Goal: Check status: Check status

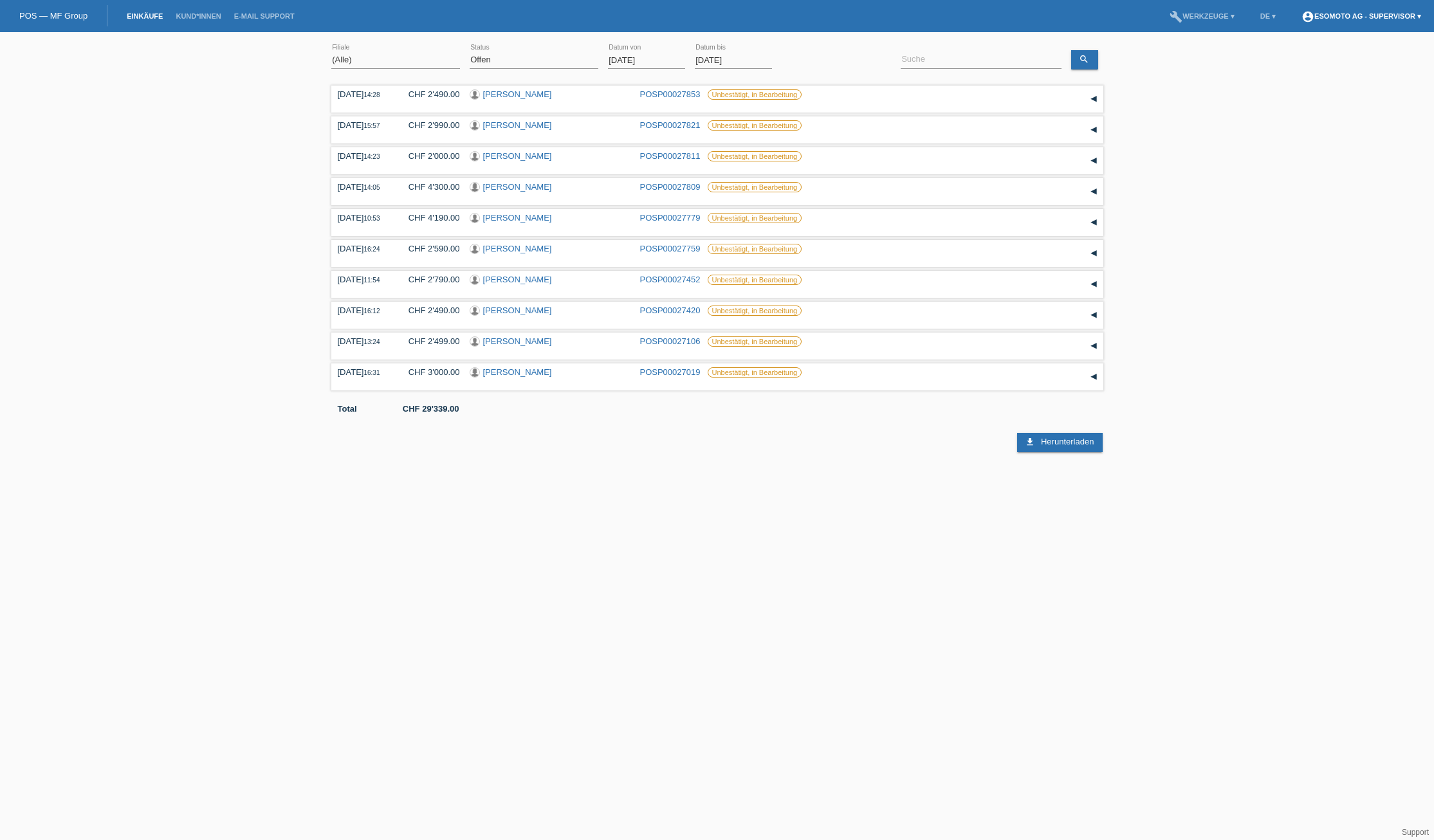
click at [1392, 16] on link "account_circle Esomoto AG - Supervisor ▾" at bounding box center [1361, 16] width 133 height 8
click at [1366, 115] on div "(Alle) Hagnau Lugano Muttenz Oftringen [PERSON_NAME] error [GEOGRAPHIC_DATA] (A…" at bounding box center [717, 245] width 1434 height 414
click at [1198, 18] on link "build Werkzeuge ▾" at bounding box center [1202, 16] width 78 height 8
click at [1198, 68] on span "Einstellungen" at bounding box center [1203, 68] width 54 height 15
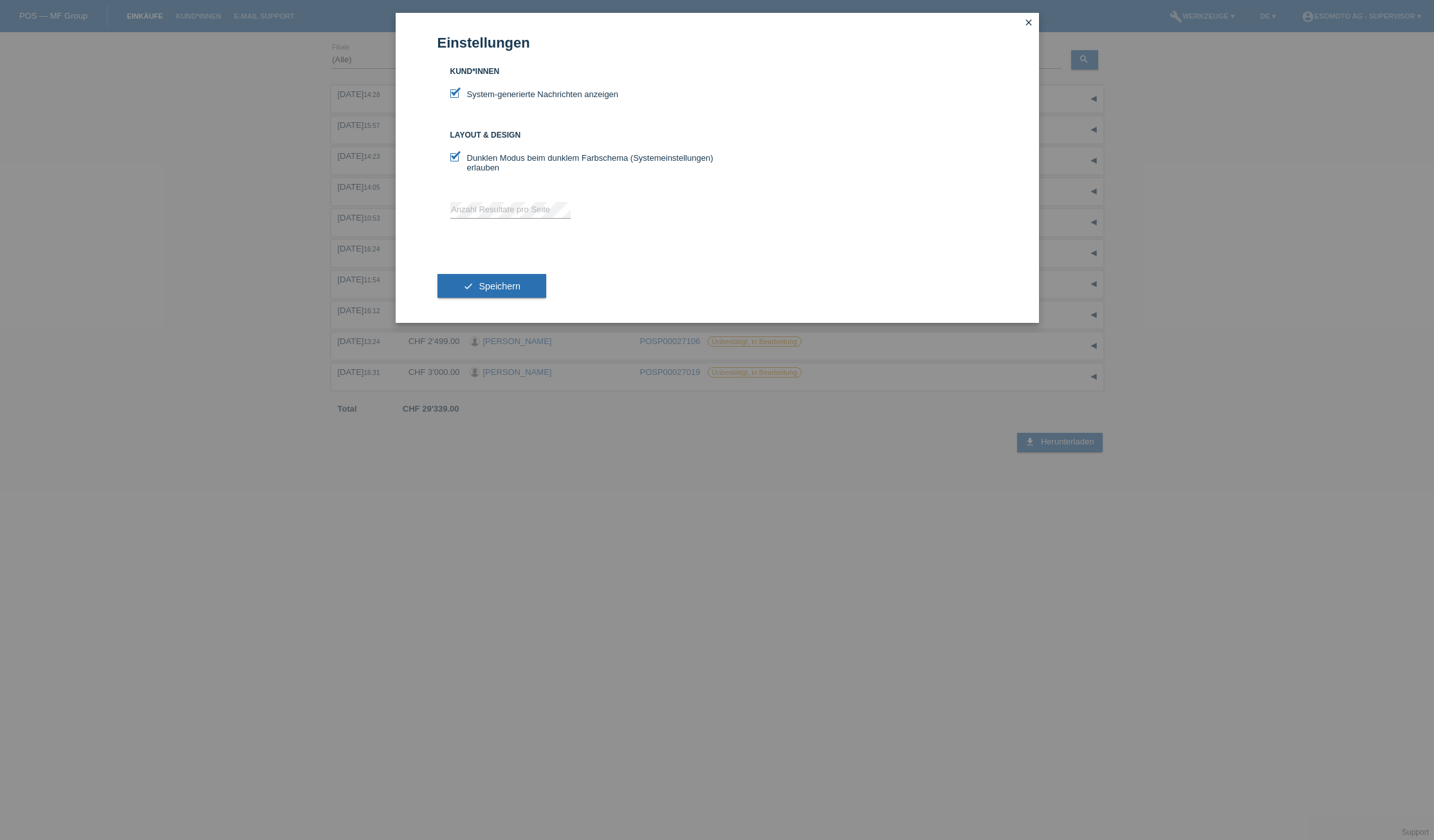
click at [1155, 229] on div "Einstellungen Kund*innen System-generierte Nachrichten anzeigen Layout & Design…" at bounding box center [717, 420] width 1434 height 840
click at [473, 277] on button "check Speichern" at bounding box center [492, 286] width 109 height 25
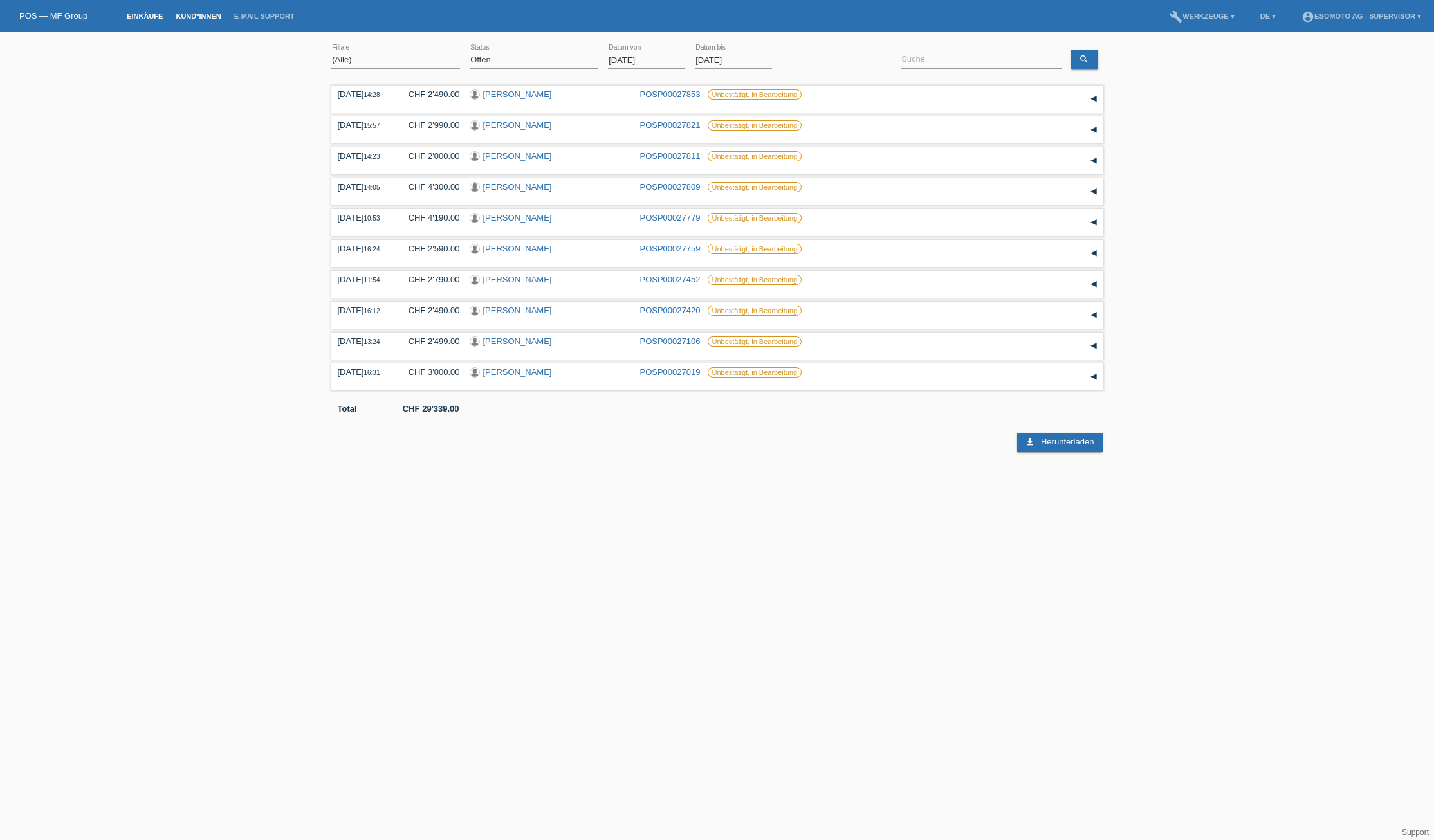
click at [195, 16] on link "Kund*innen" at bounding box center [197, 16] width 58 height 8
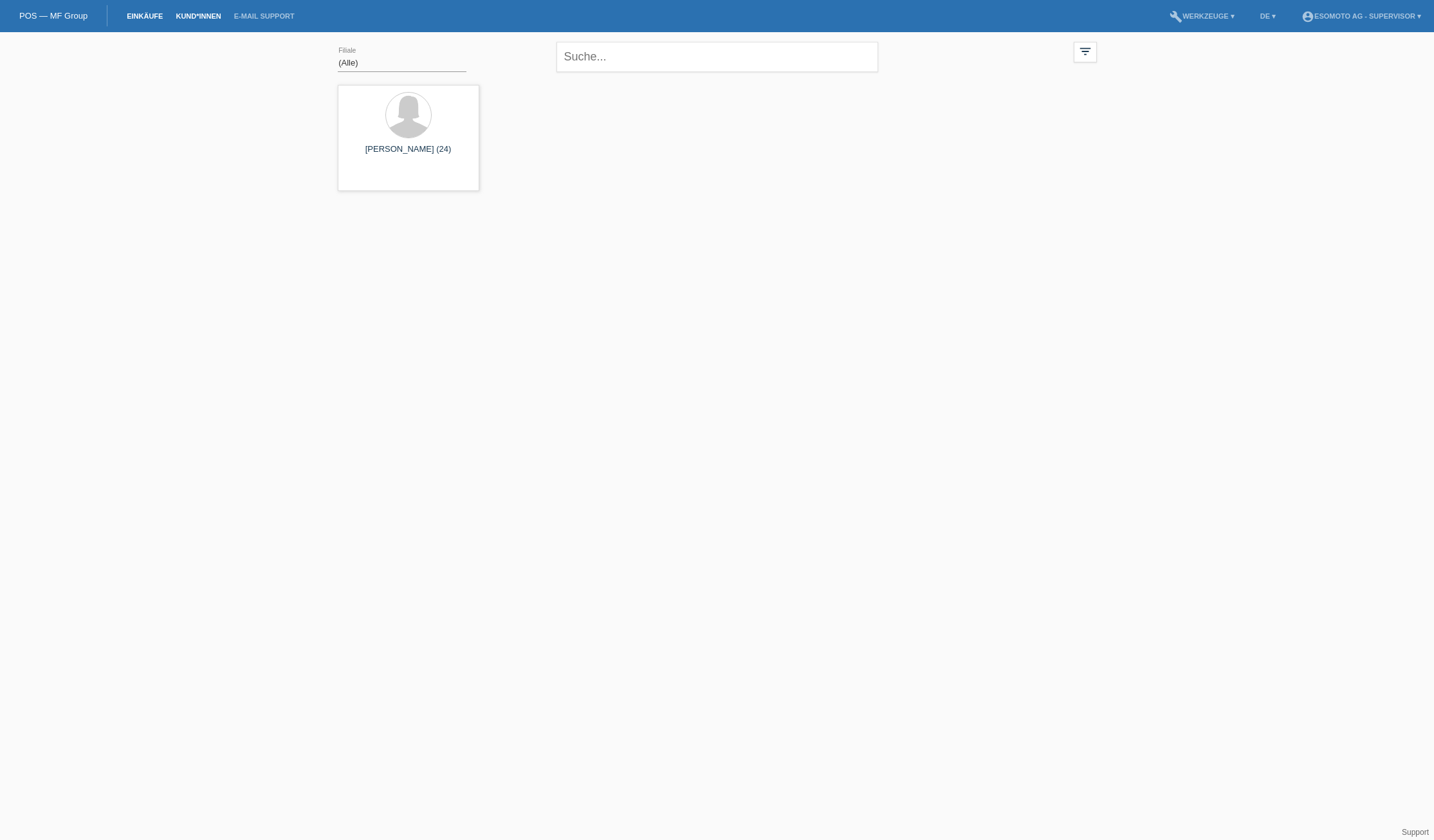
click at [141, 15] on link "Einkäufe" at bounding box center [144, 16] width 49 height 8
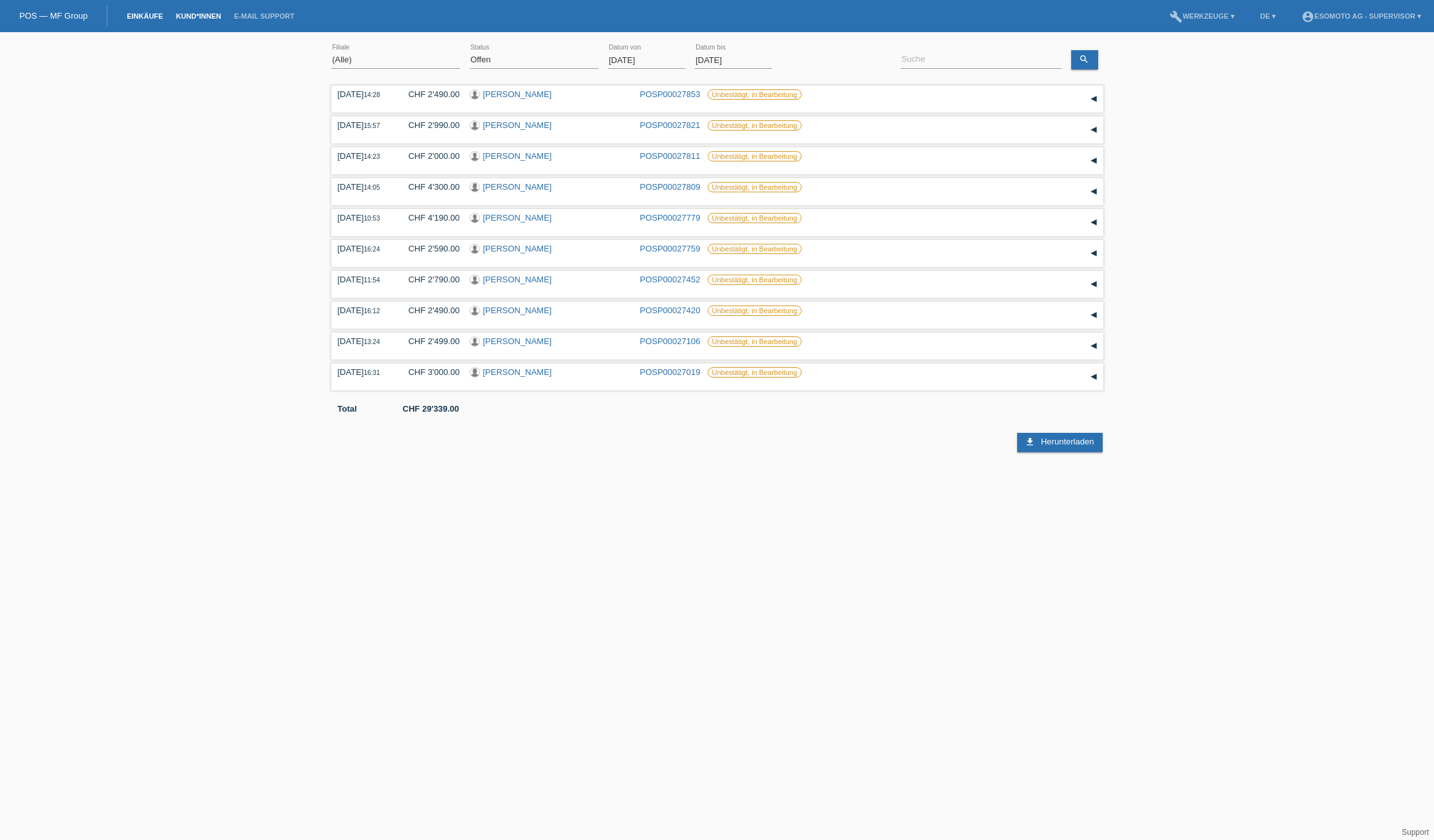
click at [192, 15] on link "Kund*innen" at bounding box center [197, 16] width 58 height 8
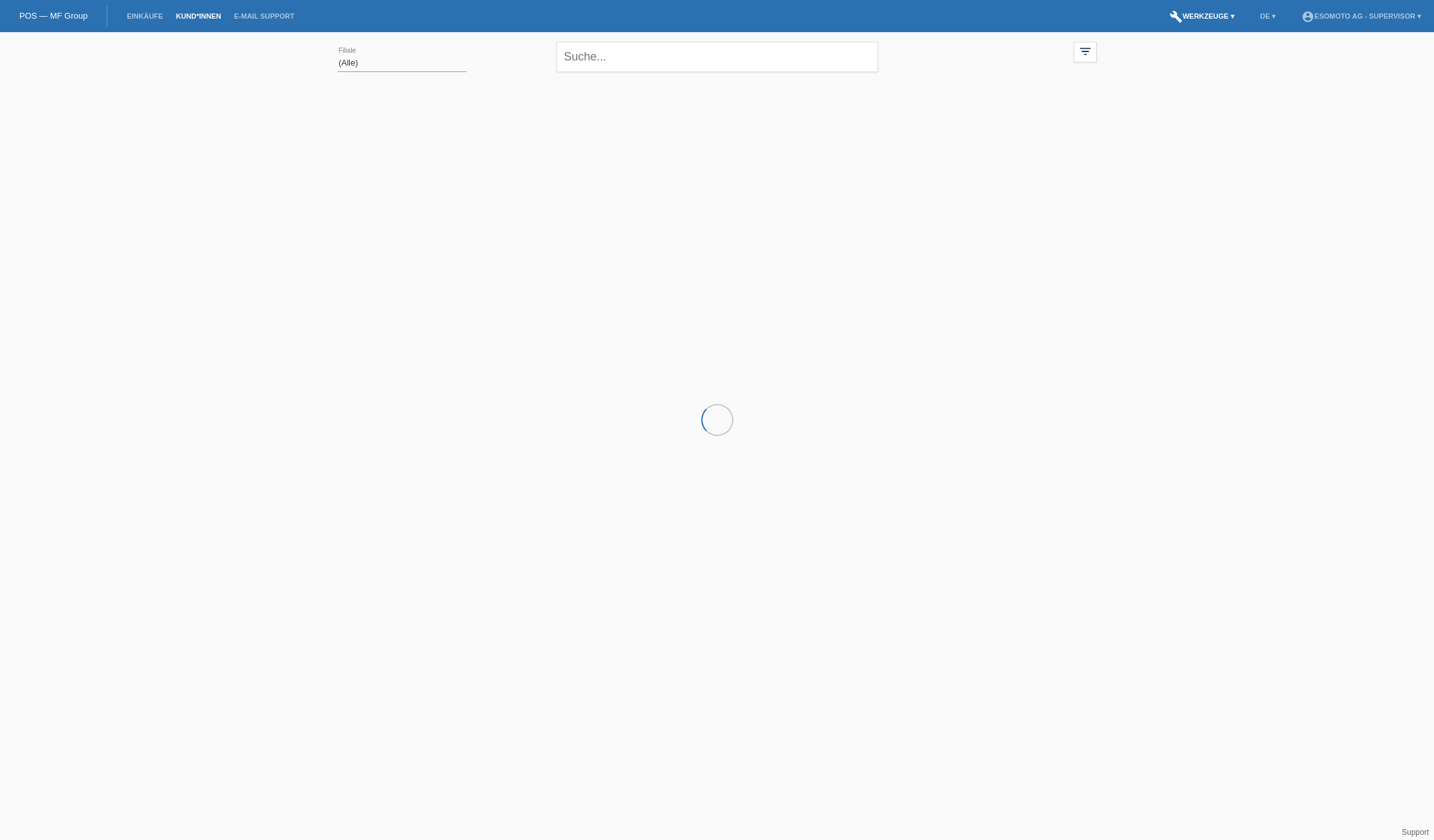
click at [1199, 19] on link "build Werkzeuge ▾" at bounding box center [1202, 16] width 78 height 8
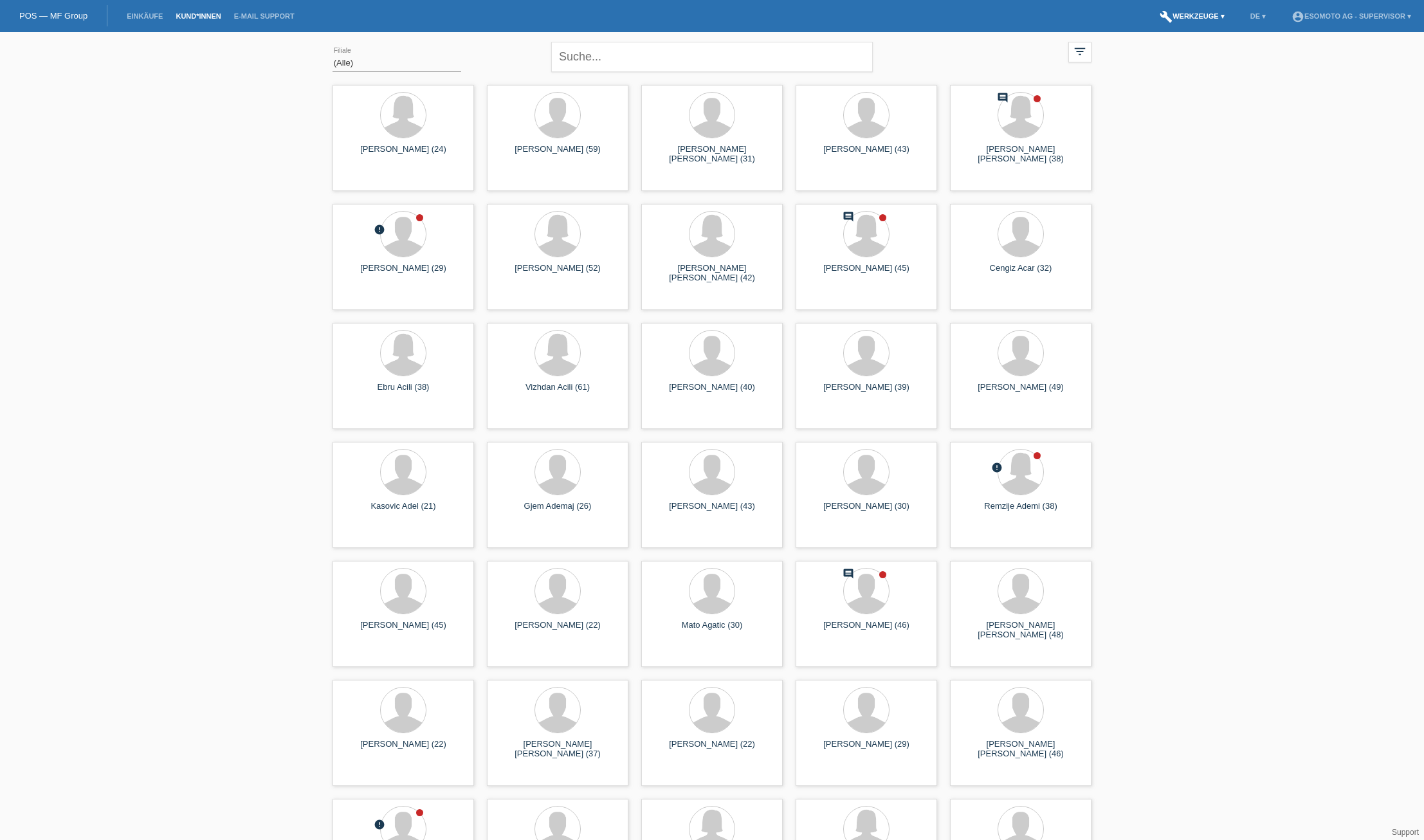
click at [1198, 17] on link "build Werkzeuge ▾" at bounding box center [1192, 16] width 78 height 8
click at [1184, 69] on span "Einstellungen" at bounding box center [1194, 68] width 54 height 15
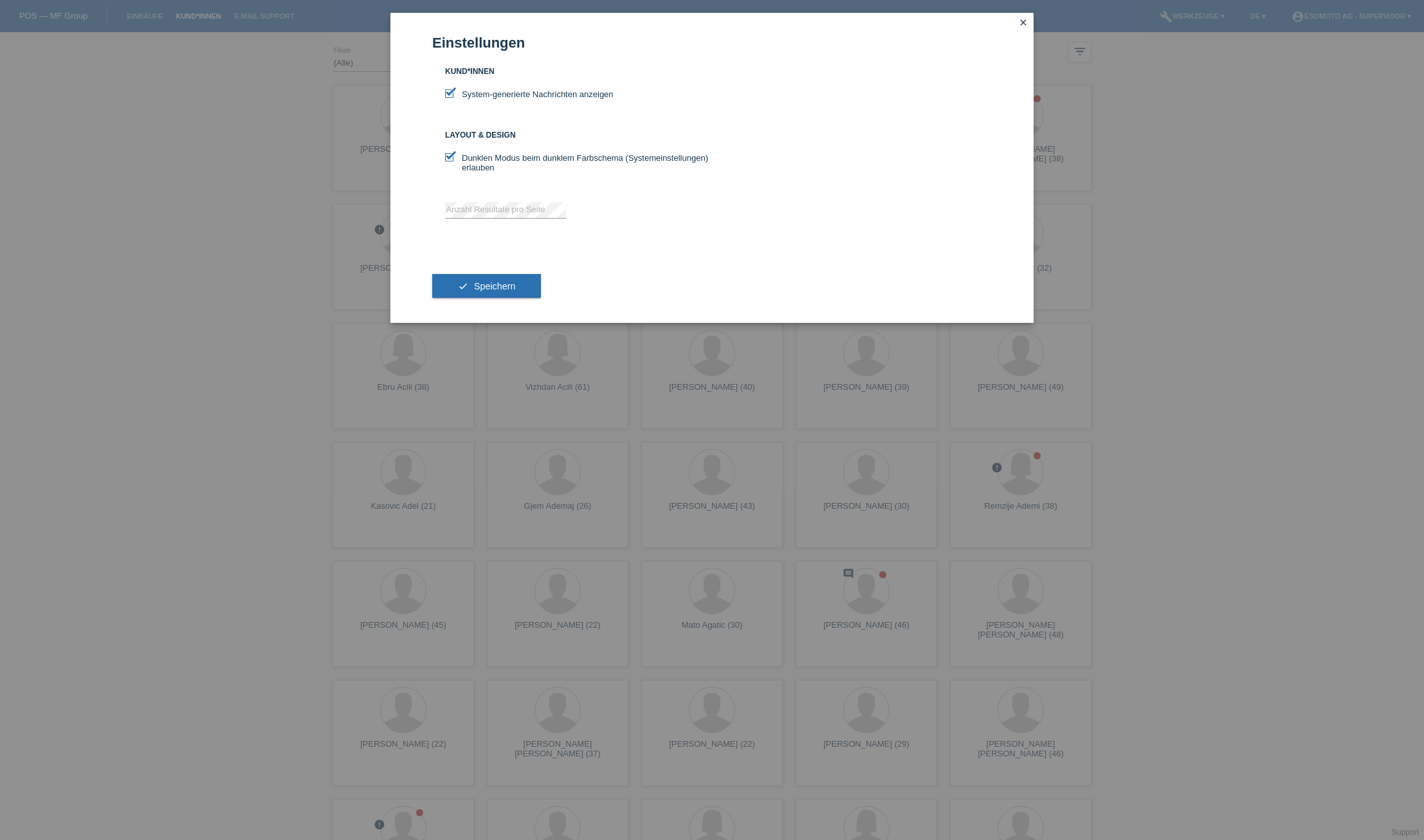
click at [1215, 155] on div "Einstellungen Kund*innen System-generierte Nachrichten anzeigen Layout & Design…" at bounding box center [712, 420] width 1424 height 840
click at [1024, 25] on icon "close" at bounding box center [1023, 22] width 10 height 10
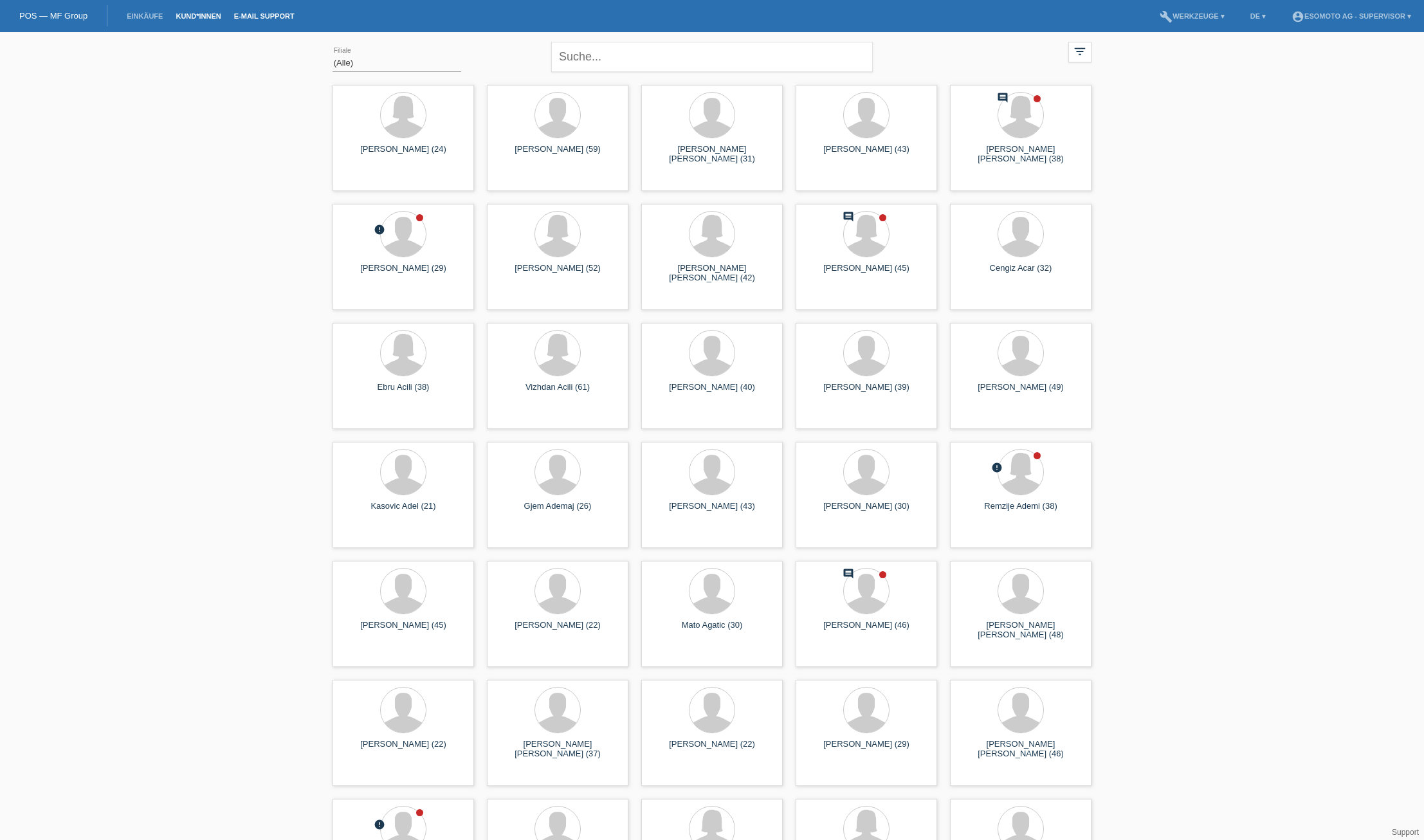
click at [258, 16] on link "E-Mail Support" at bounding box center [264, 16] width 73 height 8
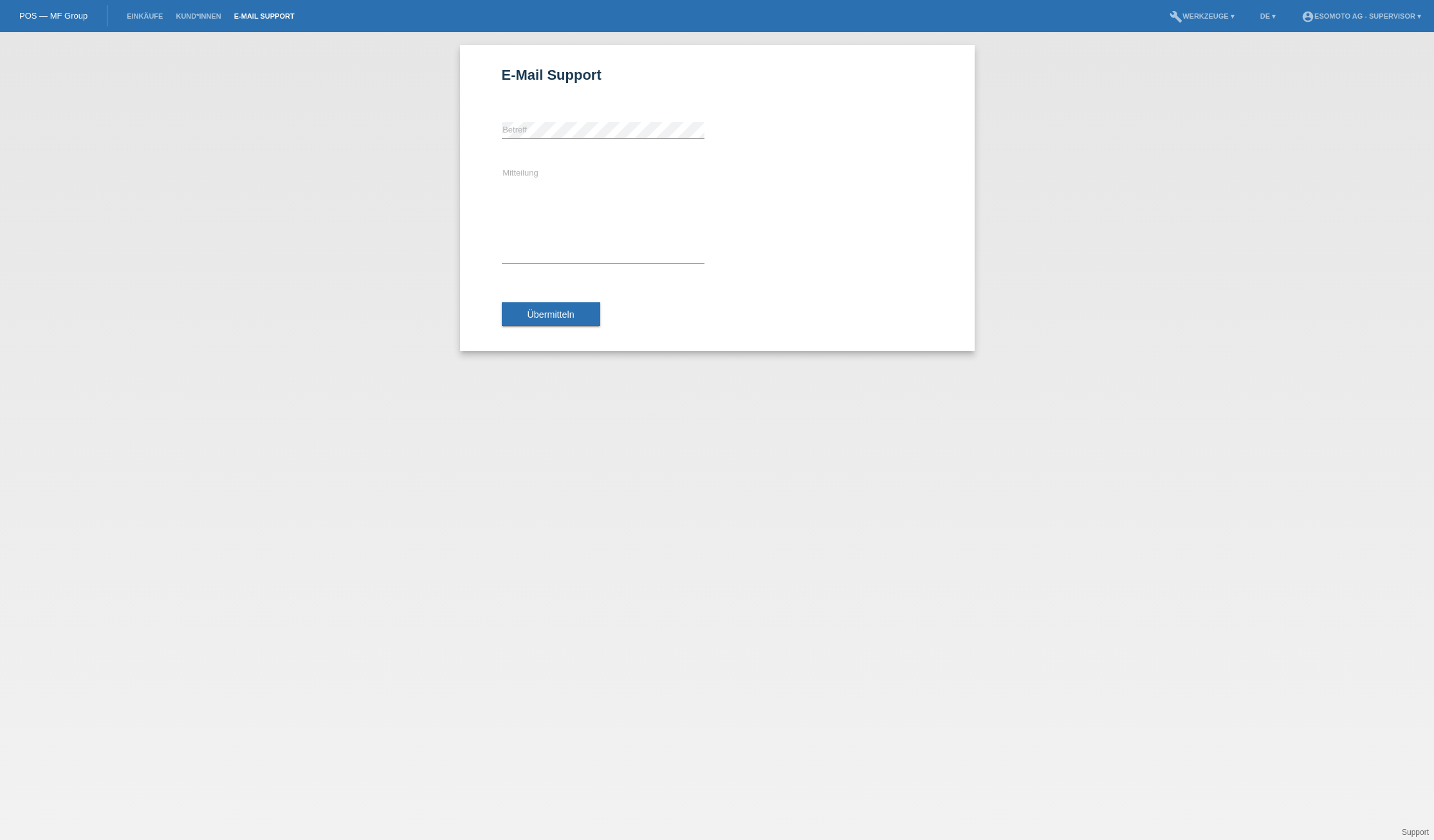
click at [72, 16] on link "POS — MF Group" at bounding box center [53, 15] width 69 height 10
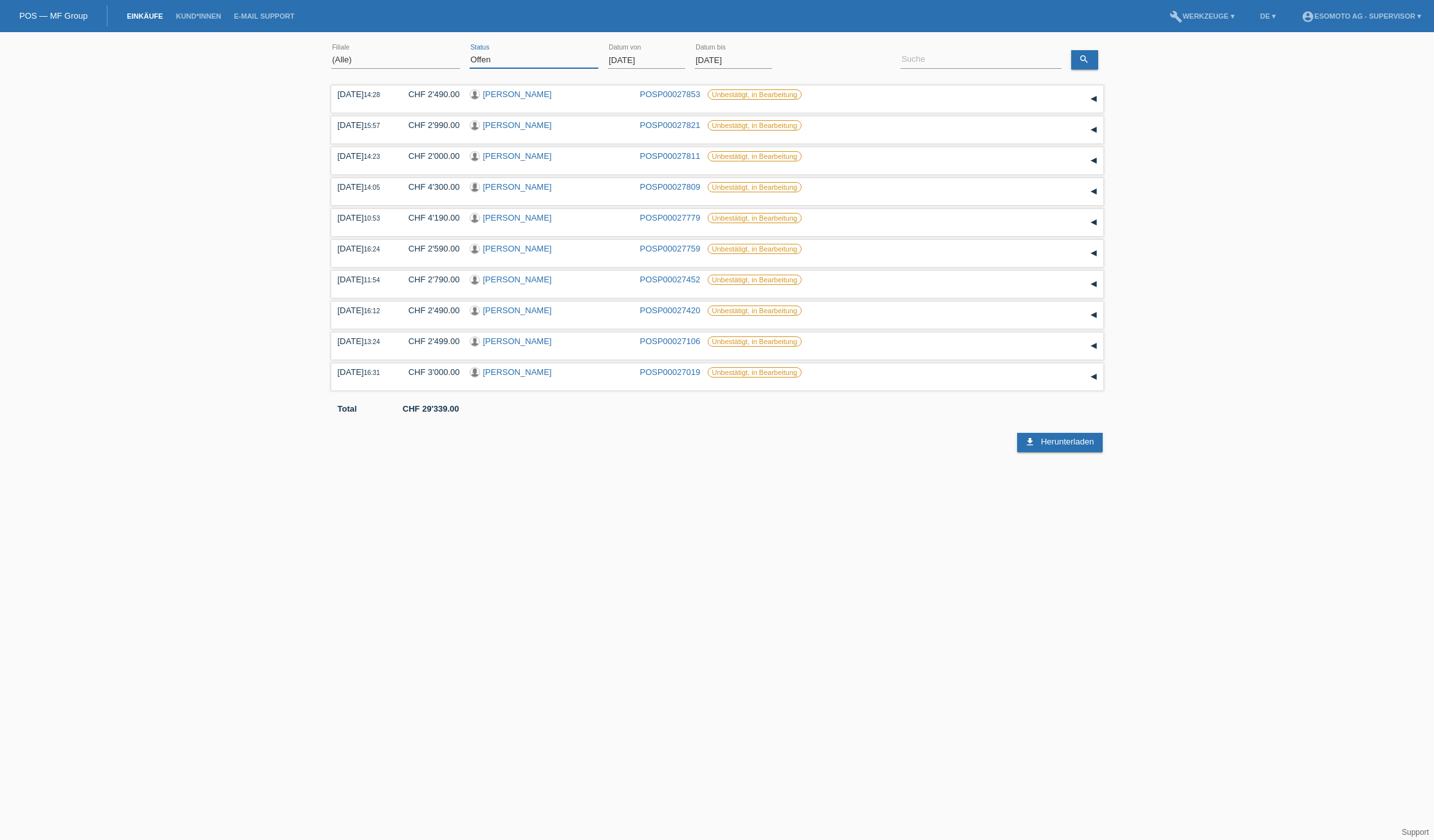
click at [485, 54] on select "(Alle) Neu Offen Zurückgewiesen Zurückgetreten / Storniert Abgeschlossen" at bounding box center [533, 60] width 129 height 15
select select "COMPLETED"
click at [469, 52] on select "(Alle) Neu Offen Zurückgewiesen Zurückgetreten / Storniert Abgeschlossen" at bounding box center [533, 60] width 129 height 15
click at [810, 53] on link "Übernehmen" at bounding box center [814, 60] width 65 height 19
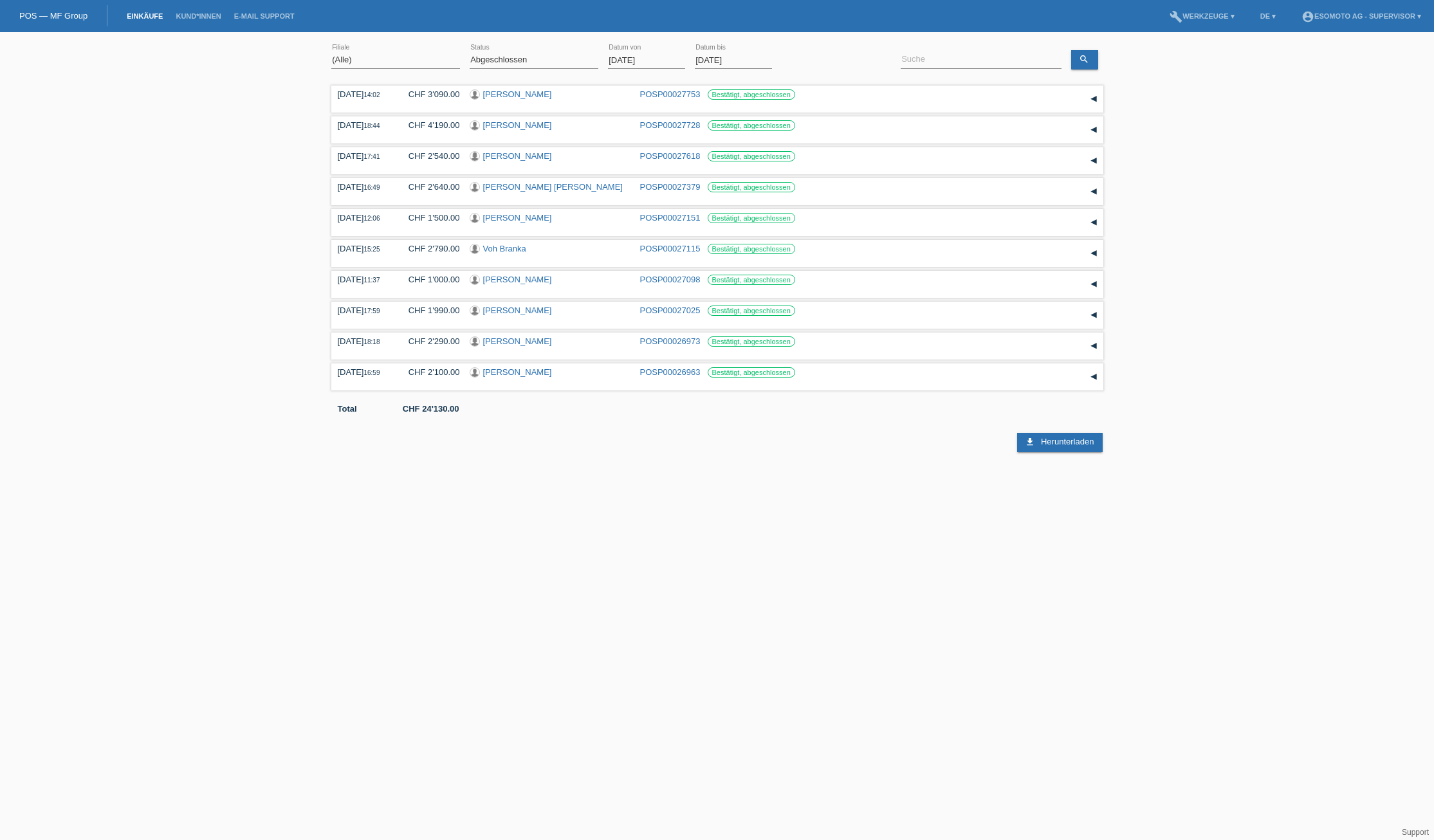
click at [624, 58] on input "[DATE]" at bounding box center [645, 60] width 77 height 16
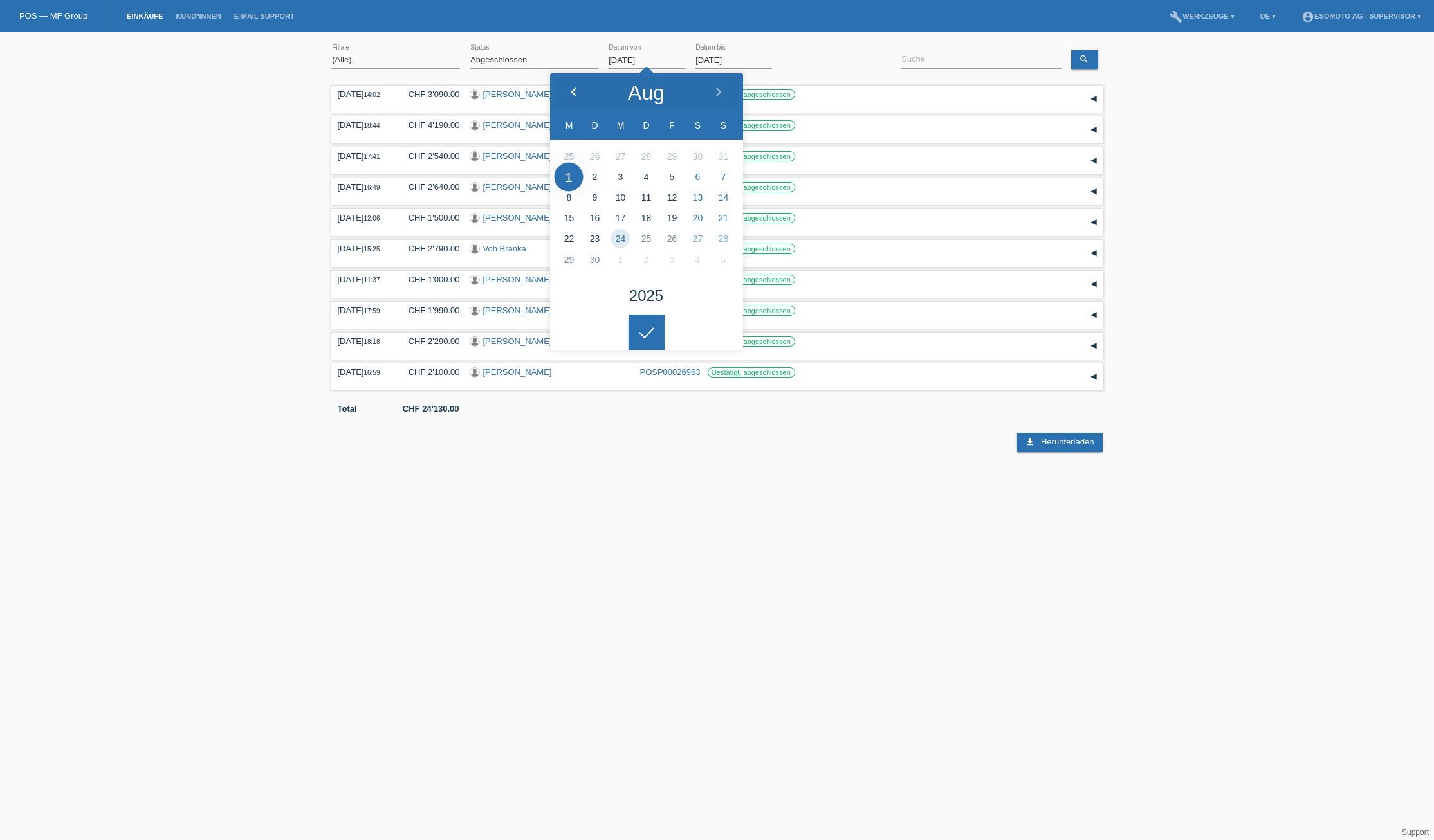
click at [575, 93] on icon at bounding box center [573, 92] width 10 height 10
type input "[DATE]"
click at [797, 59] on link "Übernehmen" at bounding box center [814, 60] width 65 height 19
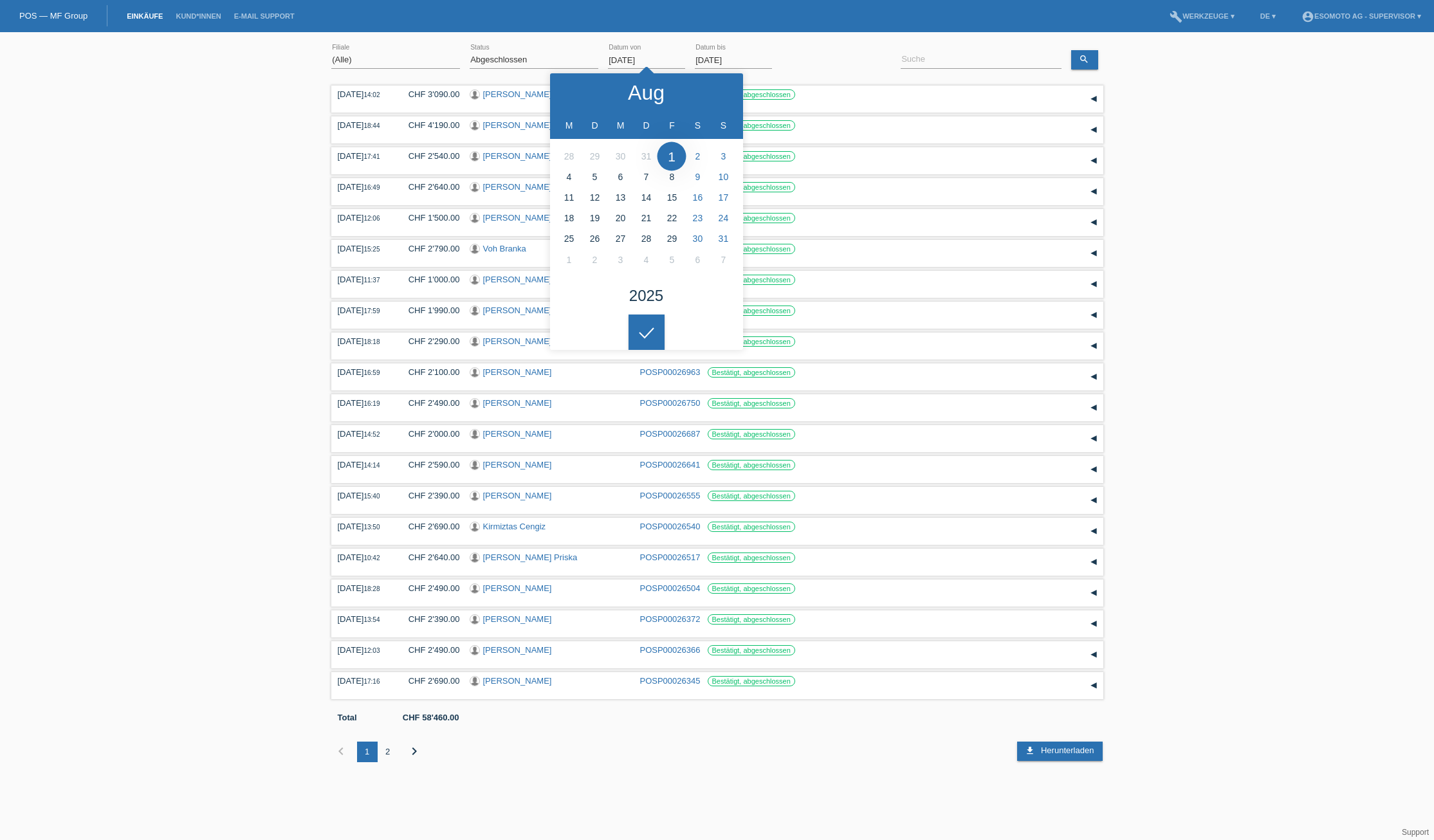
click at [1270, 227] on div "(Alle) Hagnau Lugano Muttenz Oftringen [PERSON_NAME] error [GEOGRAPHIC_DATA] (A…" at bounding box center [717, 409] width 1434 height 743
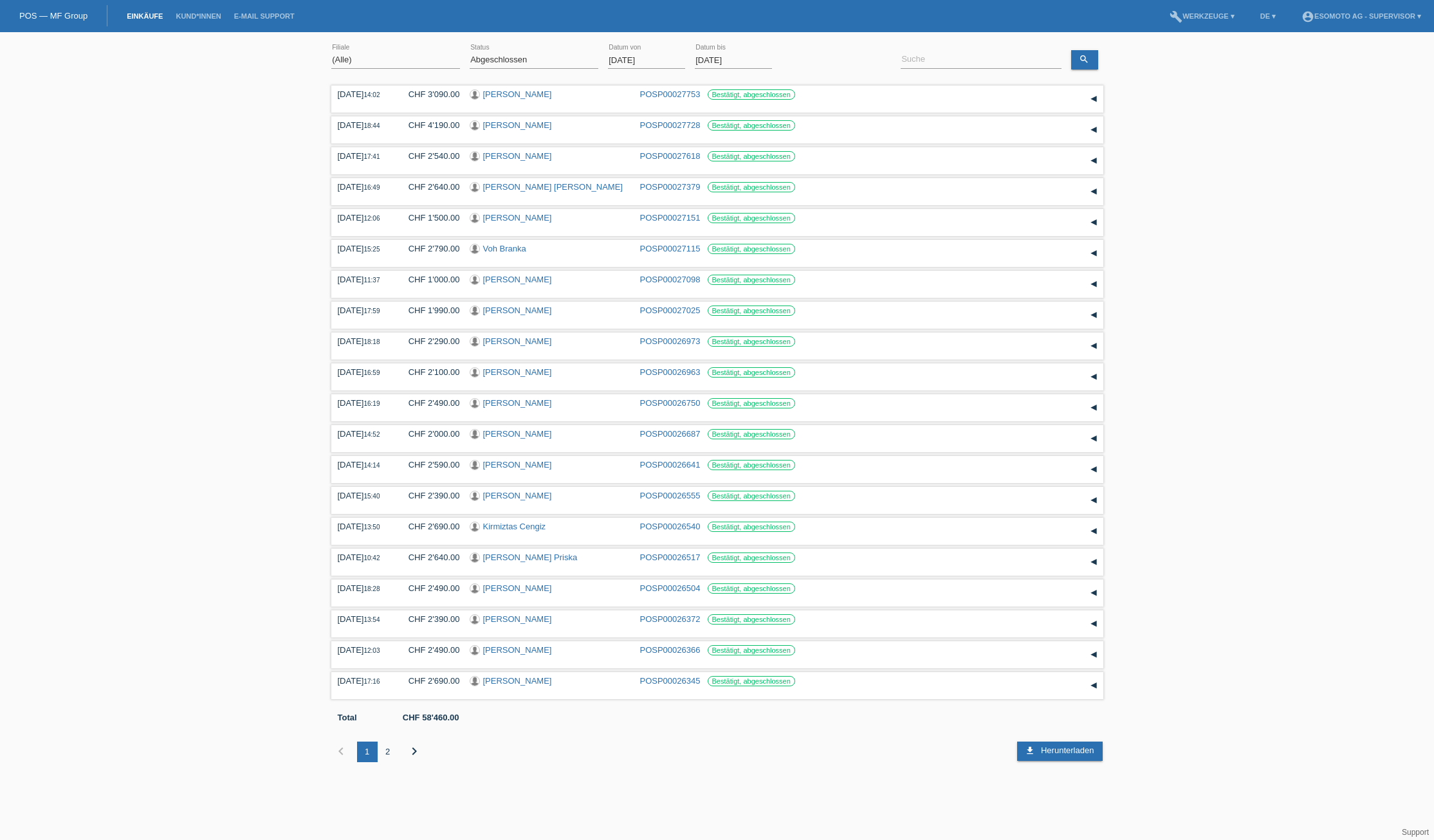
click at [386, 756] on div "2" at bounding box center [388, 752] width 21 height 21
